Goal: Task Accomplishment & Management: Manage account settings

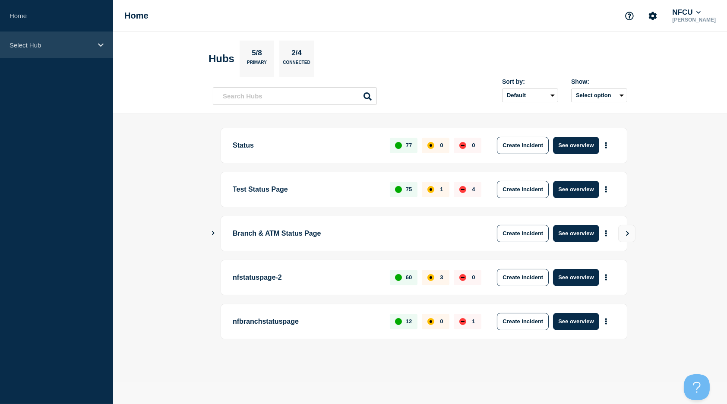
click at [51, 44] on p "Select Hub" at bounding box center [51, 44] width 83 height 7
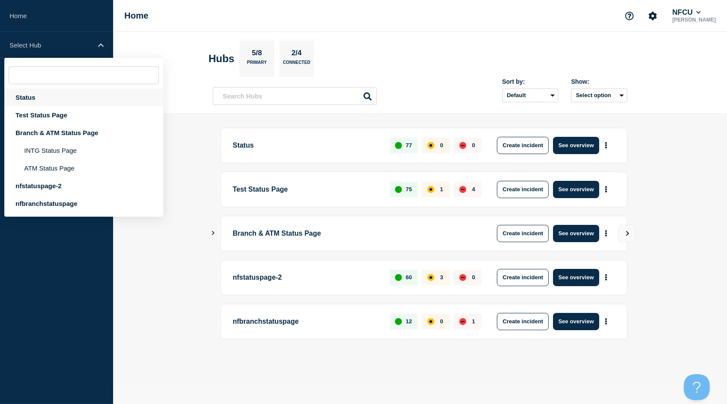
click at [31, 95] on div "Status" at bounding box center [83, 98] width 159 height 18
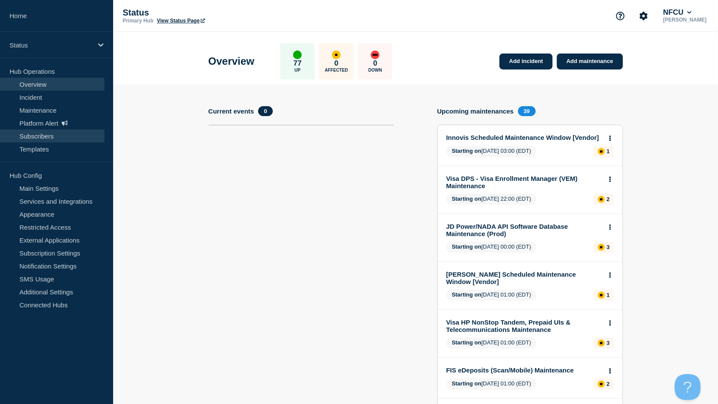
click at [35, 139] on link "Subscribers" at bounding box center [52, 136] width 105 height 13
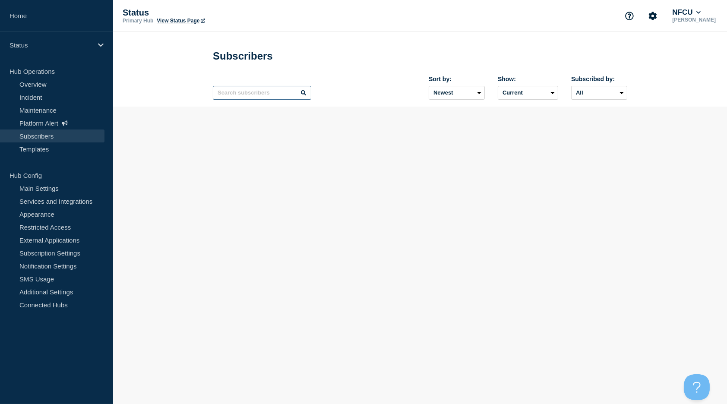
click at [253, 91] on input "text" at bounding box center [262, 93] width 98 height 14
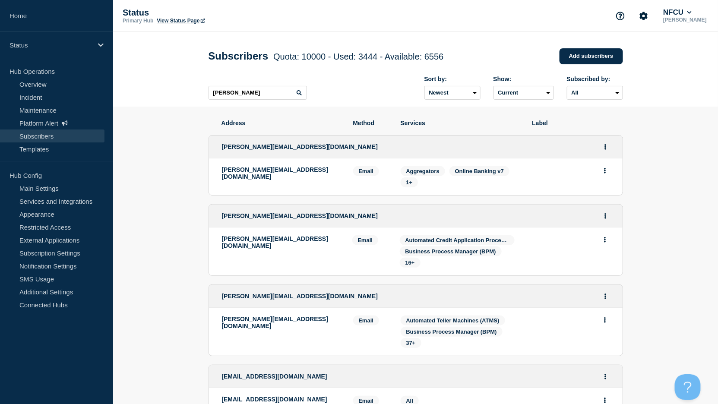
click at [298, 94] on icon at bounding box center [299, 92] width 5 height 5
click at [239, 95] on input "[PERSON_NAME]" at bounding box center [258, 93] width 98 height 14
drag, startPoint x: 253, startPoint y: 95, endPoint x: 143, endPoint y: 90, distance: 109.8
click at [142, 91] on header "Subscribers Quota: 10000 - Used: 3444 - Available: 6556 Quota Used Available 10…" at bounding box center [415, 69] width 605 height 75
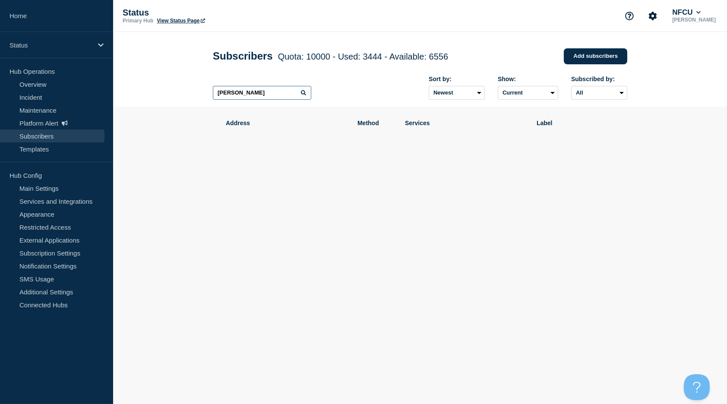
click at [277, 92] on input "[PERSON_NAME]" at bounding box center [262, 93] width 98 height 14
drag, startPoint x: 276, startPoint y: 93, endPoint x: 171, endPoint y: 73, distance: 106.7
click at [171, 73] on header "Subscribers Quota: 10000 - Used: 3444 - Available: 6556 Quota Used Available 10…" at bounding box center [420, 69] width 614 height 75
click at [266, 98] on input "[PERSON_NAME]" at bounding box center [262, 93] width 98 height 14
click at [306, 94] on icon at bounding box center [303, 92] width 5 height 5
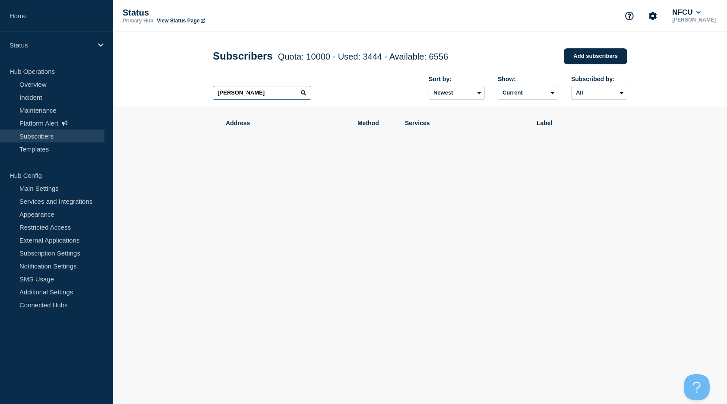
click at [299, 94] on input "[PERSON_NAME]" at bounding box center [262, 93] width 98 height 14
click at [304, 95] on icon at bounding box center [303, 92] width 5 height 5
click at [275, 93] on input "[PERSON_NAME]" at bounding box center [262, 93] width 98 height 14
drag, startPoint x: 269, startPoint y: 89, endPoint x: 184, endPoint y: 82, distance: 84.9
click at [186, 85] on header "Subscribers Quota: 10000 - Used: 3444 - Available: 6556 Quota Used Available 10…" at bounding box center [420, 69] width 614 height 75
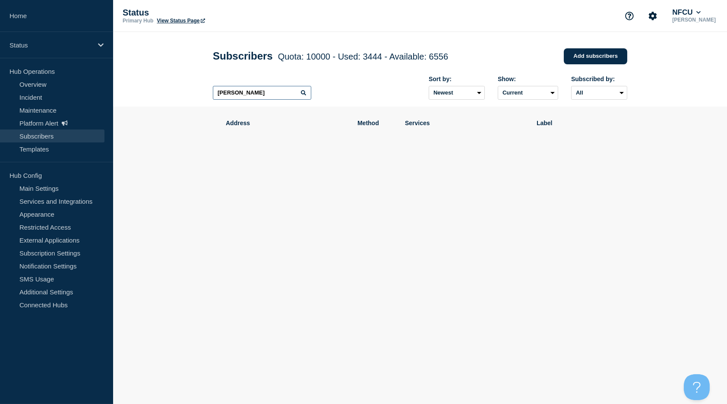
click at [300, 92] on input "[PERSON_NAME]" at bounding box center [262, 93] width 98 height 14
click at [303, 94] on icon at bounding box center [303, 92] width 5 height 5
click at [306, 94] on icon at bounding box center [303, 92] width 5 height 5
click at [259, 97] on input "[PERSON_NAME]" at bounding box center [262, 93] width 98 height 14
drag, startPoint x: 285, startPoint y: 94, endPoint x: 118, endPoint y: 79, distance: 167.7
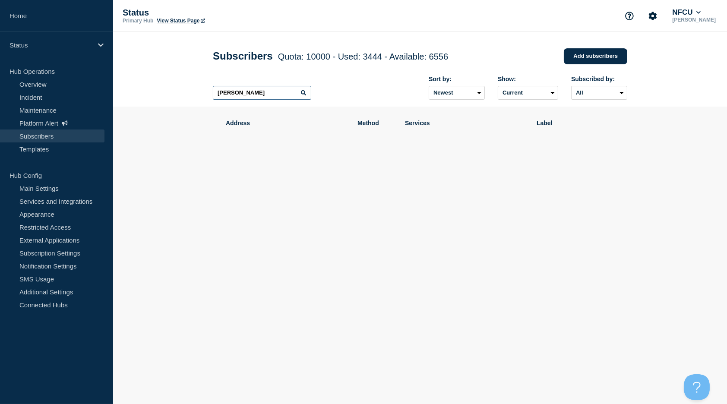
click at [115, 86] on header "Subscribers Quota: 10000 - Used: 3444 - Available: 6556 Quota Used Available 10…" at bounding box center [420, 69] width 614 height 75
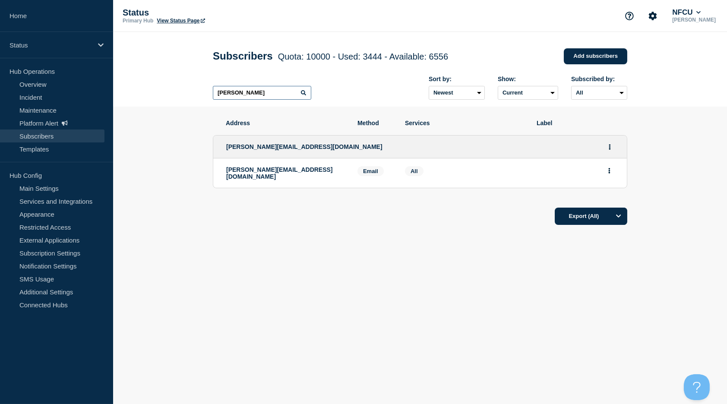
click at [277, 98] on input "[PERSON_NAME]" at bounding box center [262, 93] width 98 height 14
drag, startPoint x: 277, startPoint y: 98, endPoint x: 196, endPoint y: 95, distance: 80.8
click at [197, 95] on header "Subscribers Quota: 10000 - Used: 3444 - Available: 6556 Quota Used Available 10…" at bounding box center [420, 69] width 614 height 75
paste input "[PERSON_NAME][EMAIL_ADDRESS][DOMAIN_NAME]"
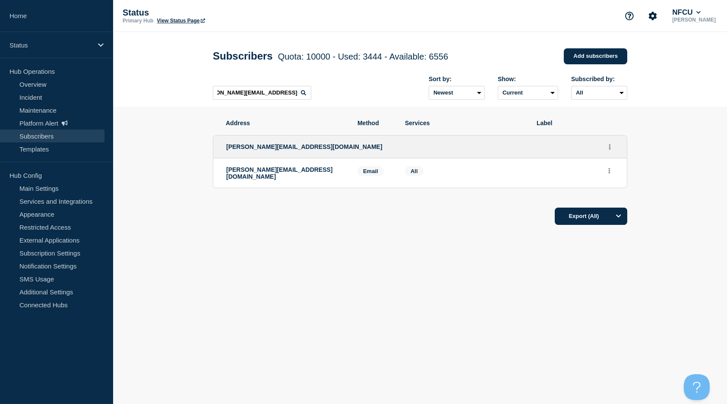
click at [304, 95] on icon at bounding box center [303, 92] width 5 height 5
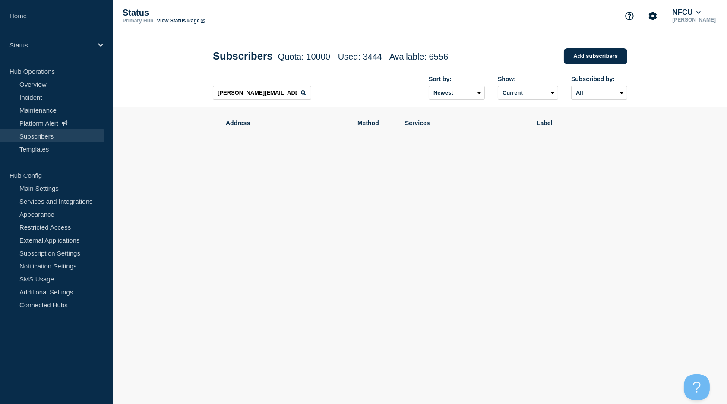
click at [303, 94] on icon at bounding box center [303, 92] width 5 height 5
click at [280, 94] on input "[PERSON_NAME][EMAIL_ADDRESS][DOMAIN_NAME]" at bounding box center [262, 93] width 98 height 14
paste input "stephani_davis"
click at [304, 95] on icon at bounding box center [303, 92] width 5 height 5
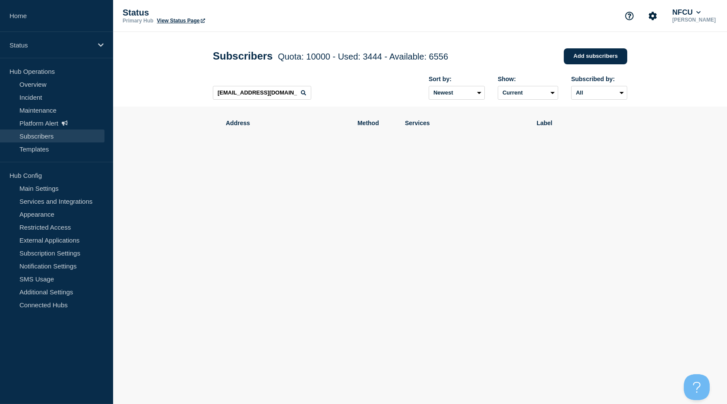
click at [303, 93] on icon at bounding box center [303, 92] width 5 height 5
click at [270, 95] on input "[EMAIL_ADDRESS][DOMAIN_NAME]" at bounding box center [262, 93] width 98 height 14
paste input "Chrissie_Jone"
type input "[EMAIL_ADDRESS][DOMAIN_NAME]"
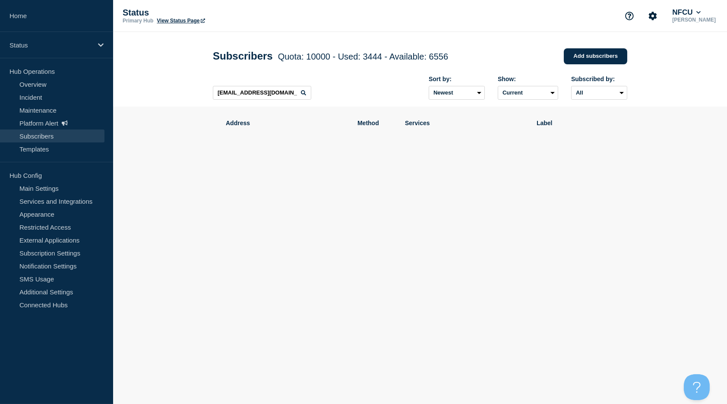
click at [303, 94] on icon at bounding box center [303, 92] width 5 height 5
click at [304, 95] on icon at bounding box center [303, 92] width 5 height 5
